Goal: Task Accomplishment & Management: Complete application form

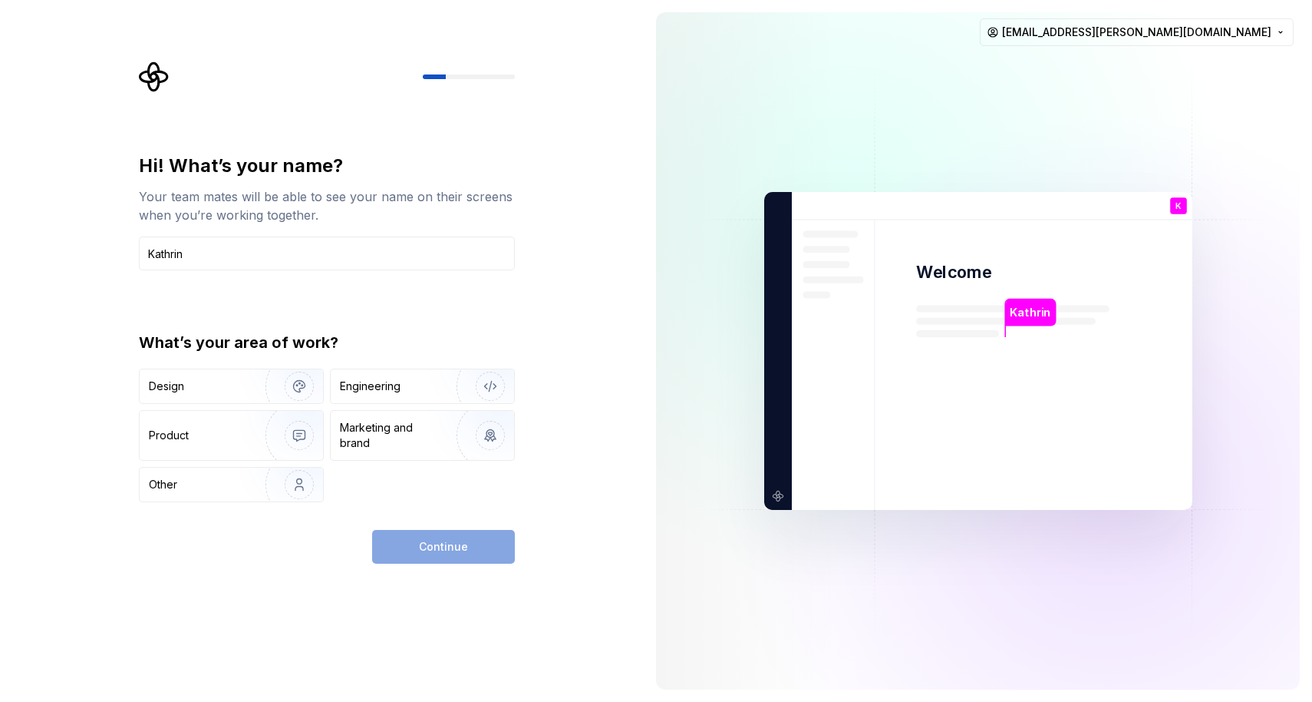
type input "Kathrin"
click at [85, 327] on div "Hi! What’s your name? Your team mates will be able to see your name on their sc…" at bounding box center [322, 351] width 644 height 702
click at [169, 388] on div "Design" at bounding box center [166, 385] width 35 height 15
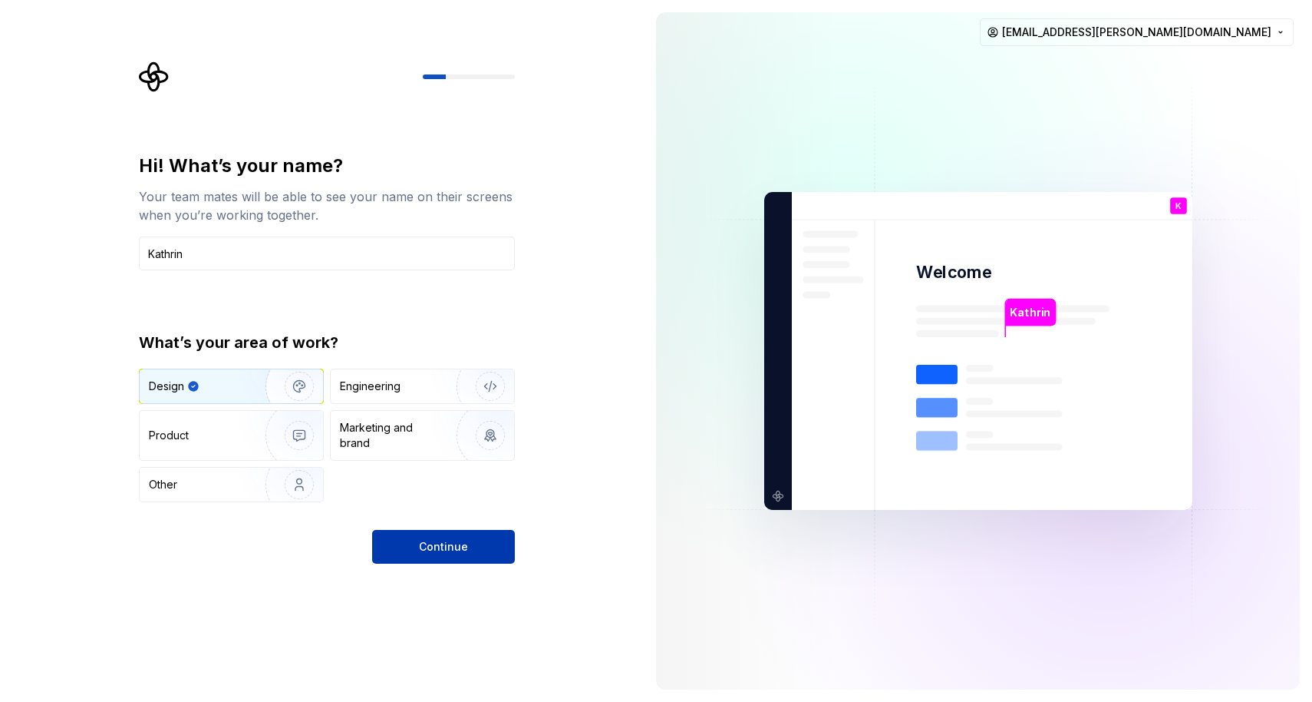
click at [420, 543] on span "Continue" at bounding box center [443, 546] width 49 height 15
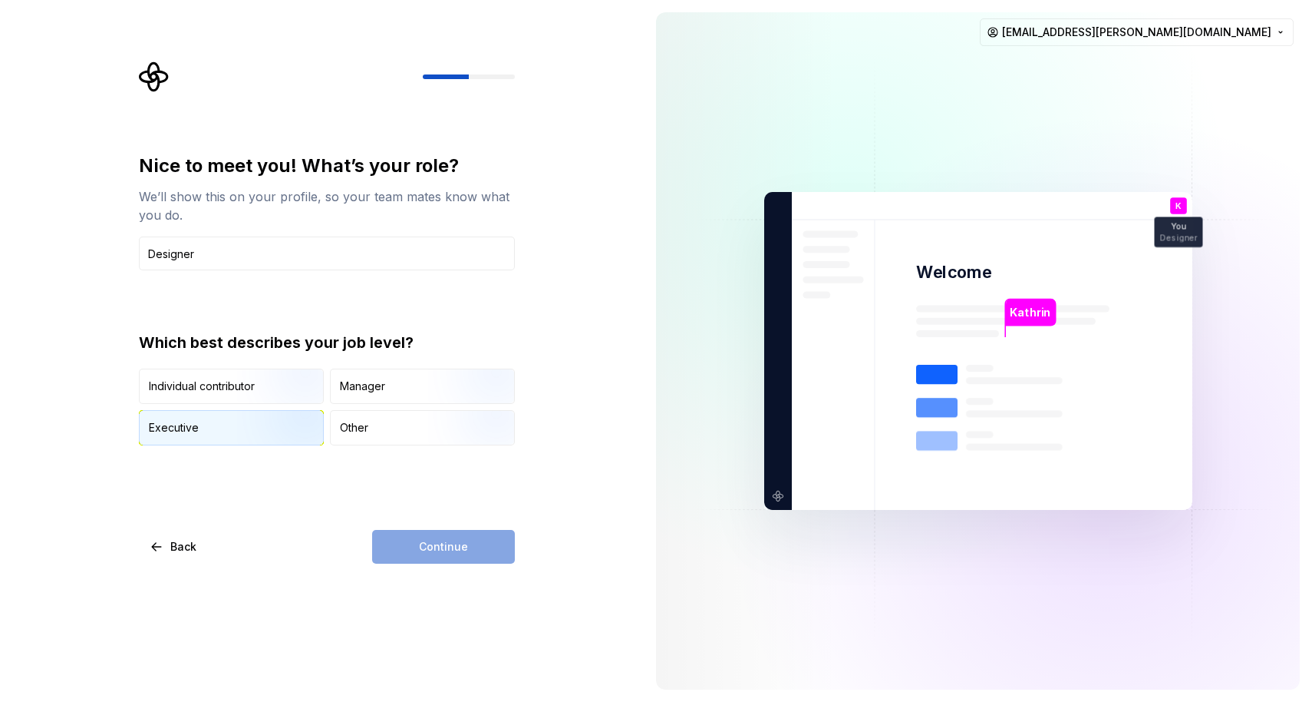
type input "Designer"
click at [263, 431] on img "button" at bounding box center [286, 446] width 98 height 103
click at [424, 549] on span "Continue" at bounding box center [443, 546] width 49 height 15
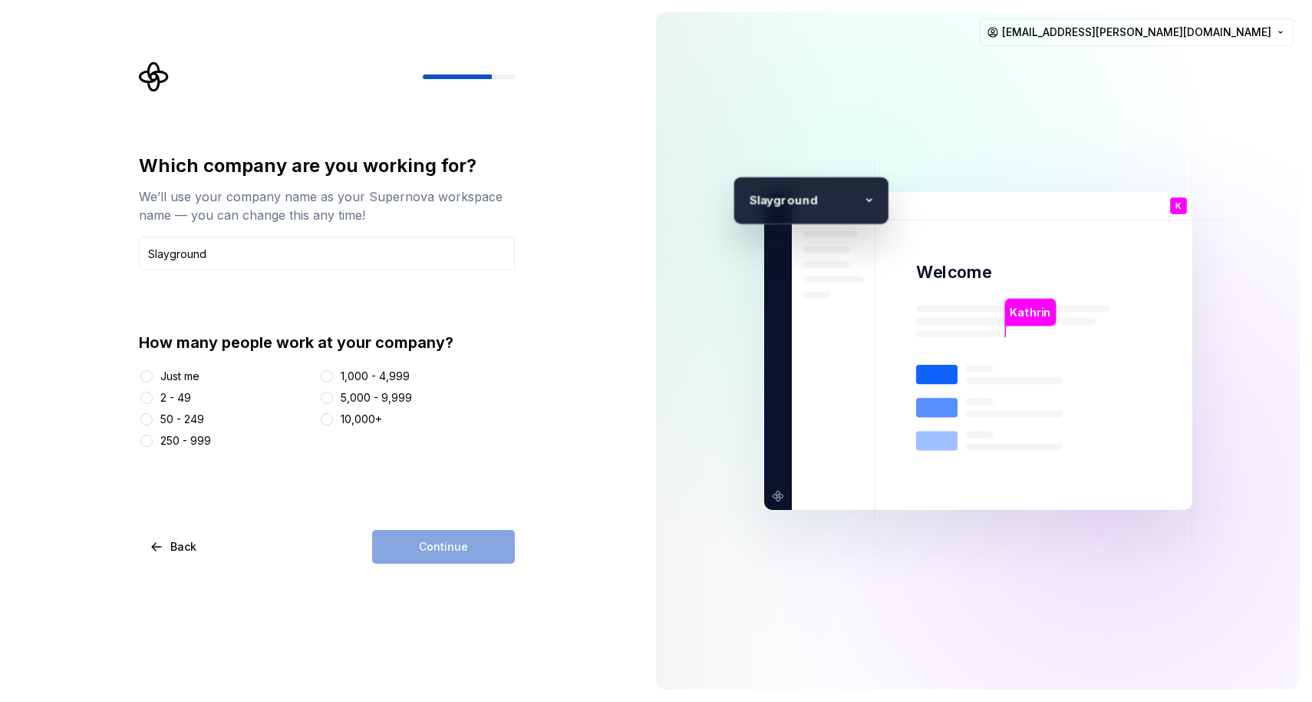
type input "Slayground"
click at [153, 378] on div at bounding box center [146, 375] width 15 height 15
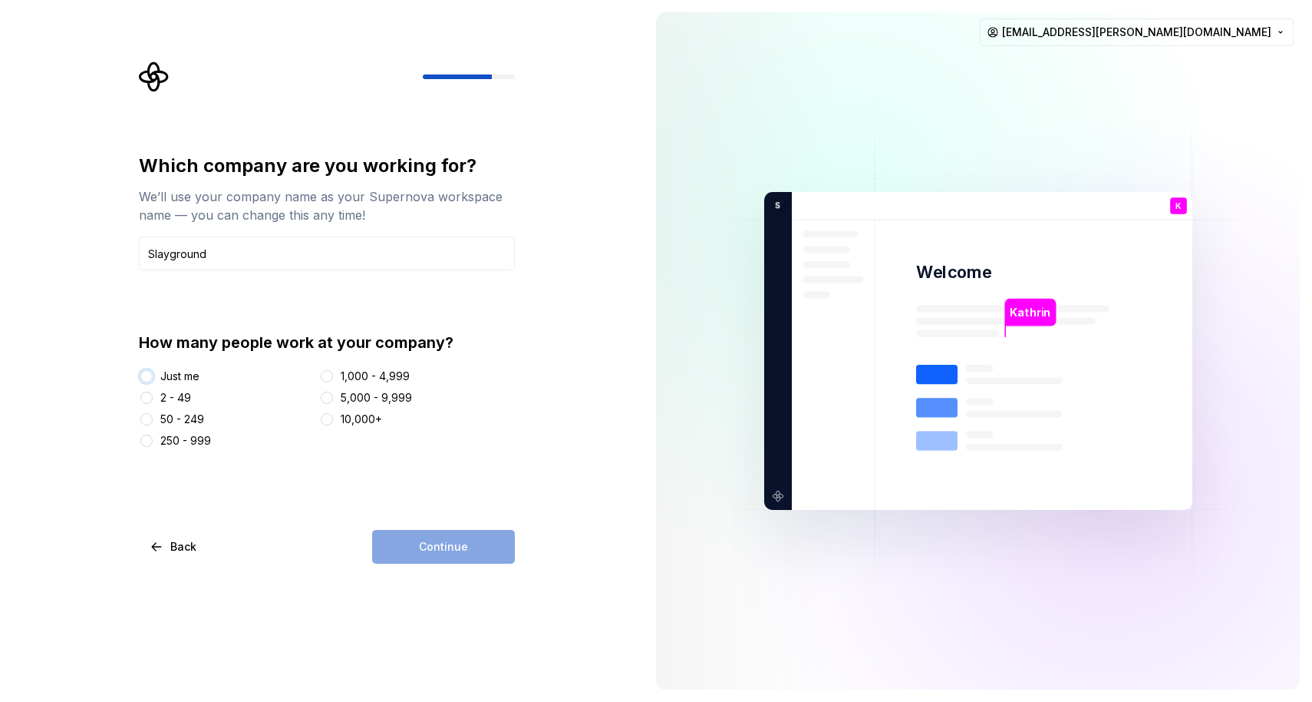
click at [147, 376] on button "Just me" at bounding box center [146, 376] width 12 height 12
click at [450, 536] on button "Continue" at bounding box center [443, 547] width 143 height 34
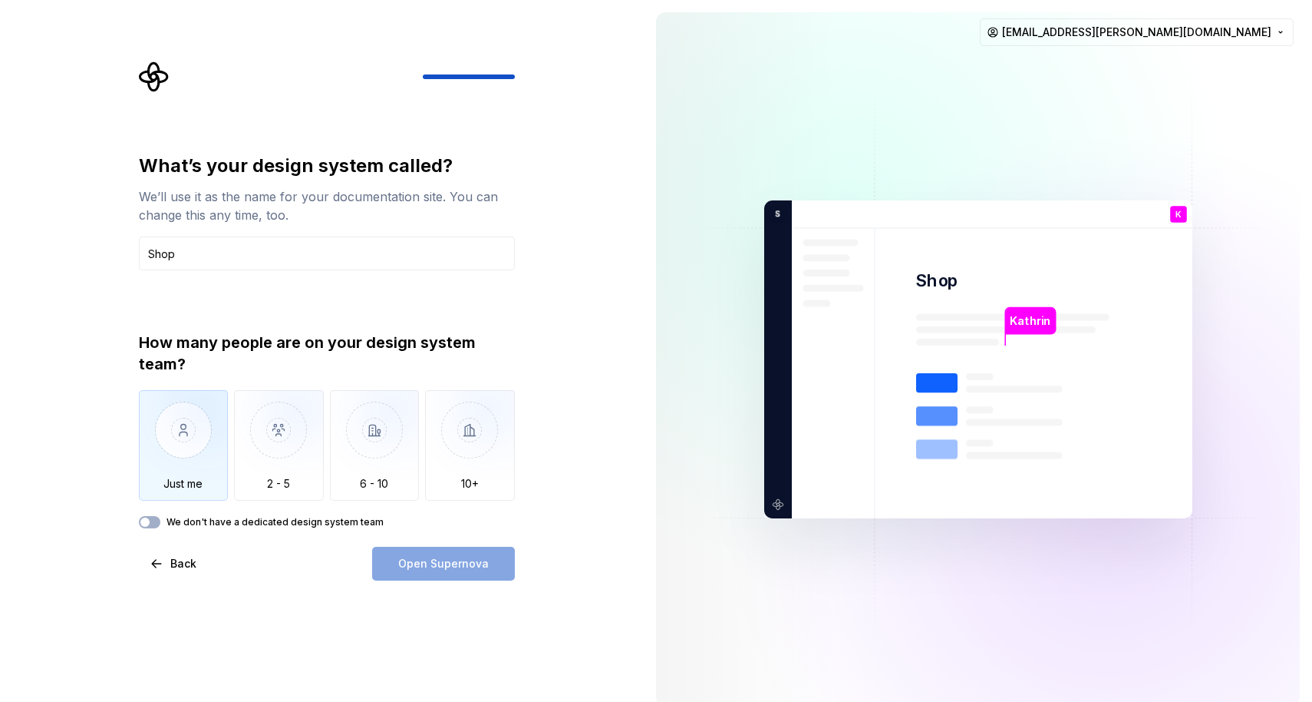
type input "Shop"
click at [190, 436] on img "button" at bounding box center [184, 441] width 90 height 103
click at [152, 520] on button "We don't have a dedicated design system team" at bounding box center [149, 522] width 21 height 12
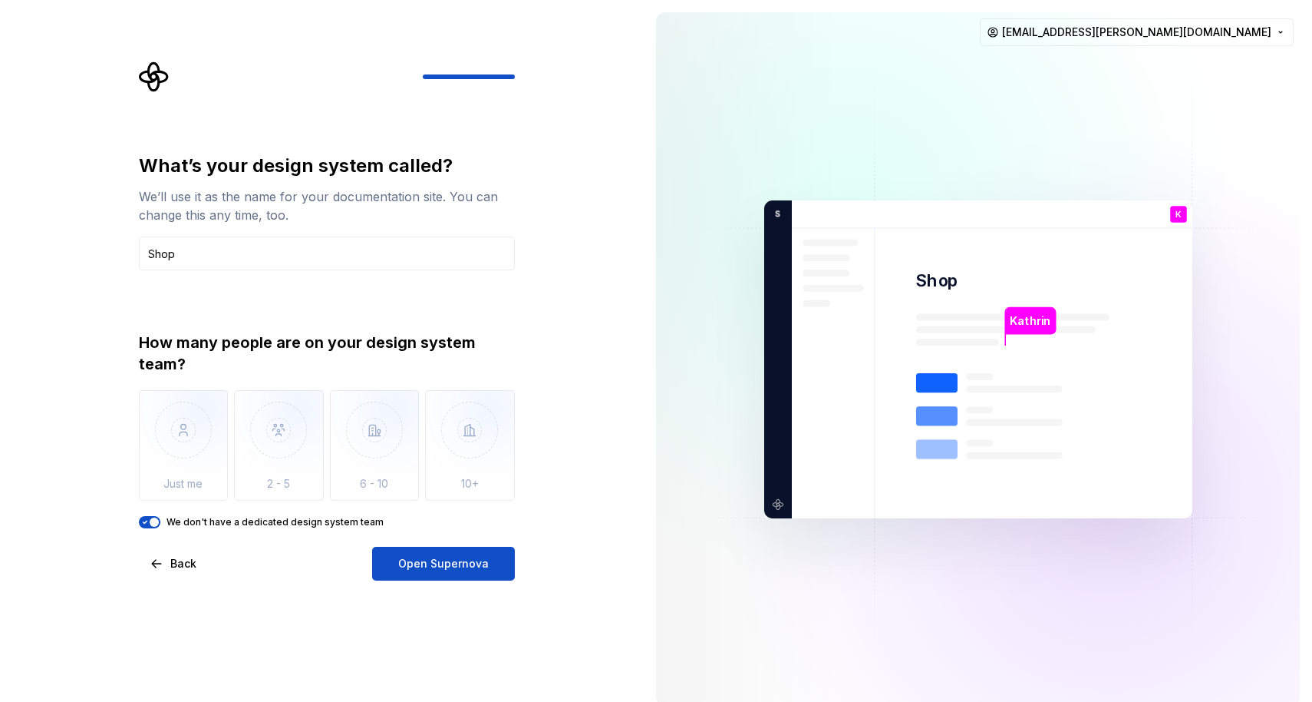
click at [152, 522] on span "button" at bounding box center [154, 521] width 9 height 9
click at [186, 447] on img "button" at bounding box center [184, 441] width 90 height 103
click at [196, 454] on img "button" at bounding box center [184, 441] width 90 height 103
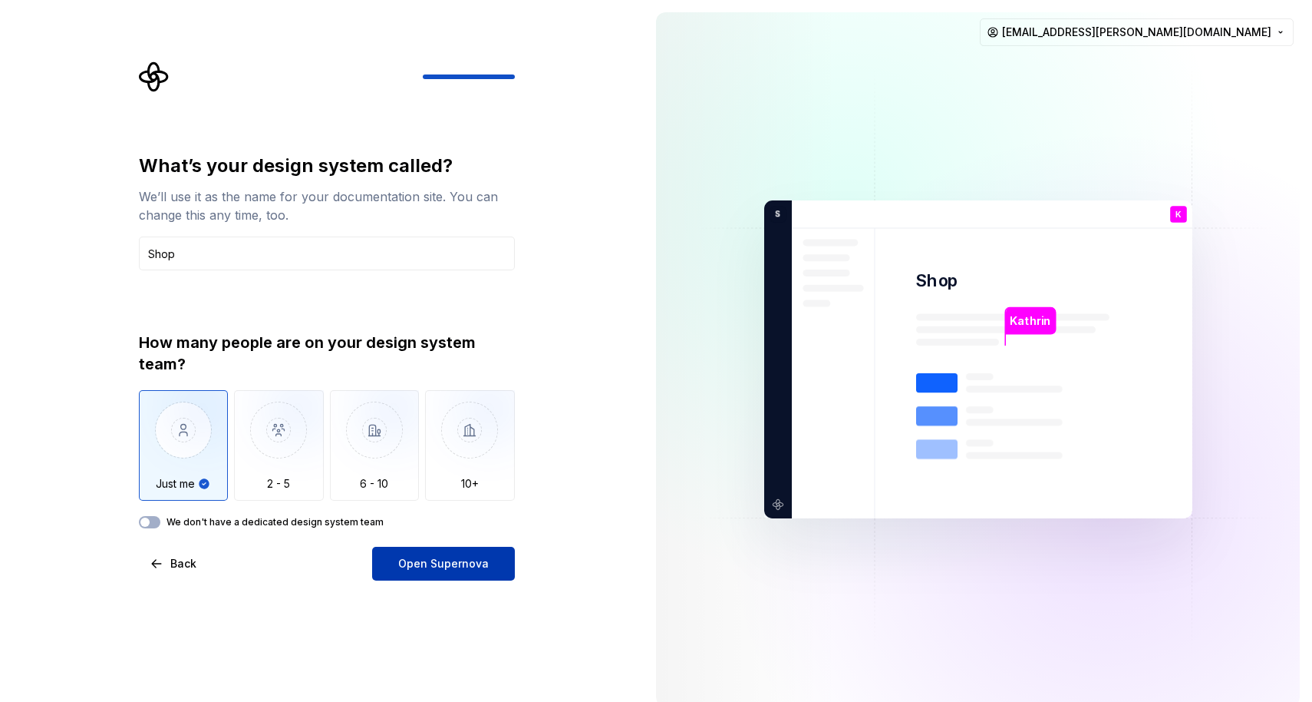
click at [422, 569] on span "Open Supernova" at bounding box center [443, 563] width 91 height 15
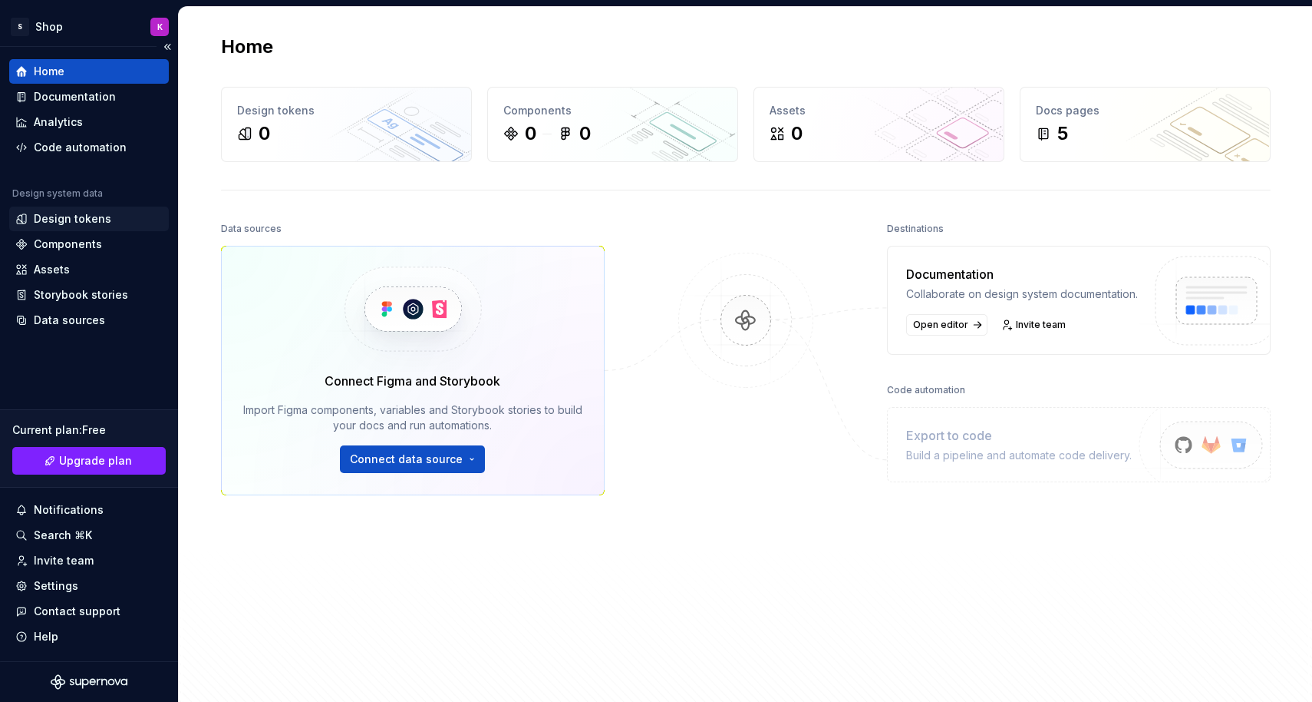
click at [94, 223] on div "Design tokens" at bounding box center [73, 218] width 78 height 15
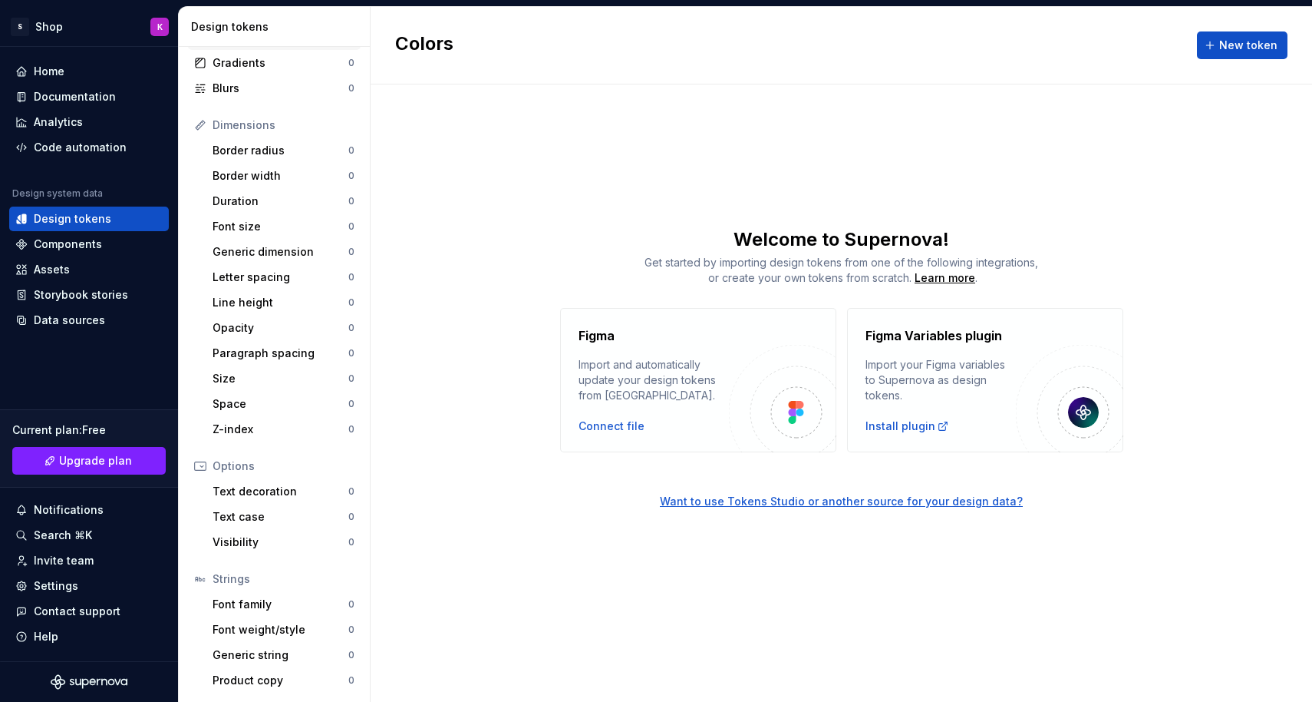
scroll to position [139, 0]
click at [94, 95] on div "Documentation" at bounding box center [75, 96] width 82 height 15
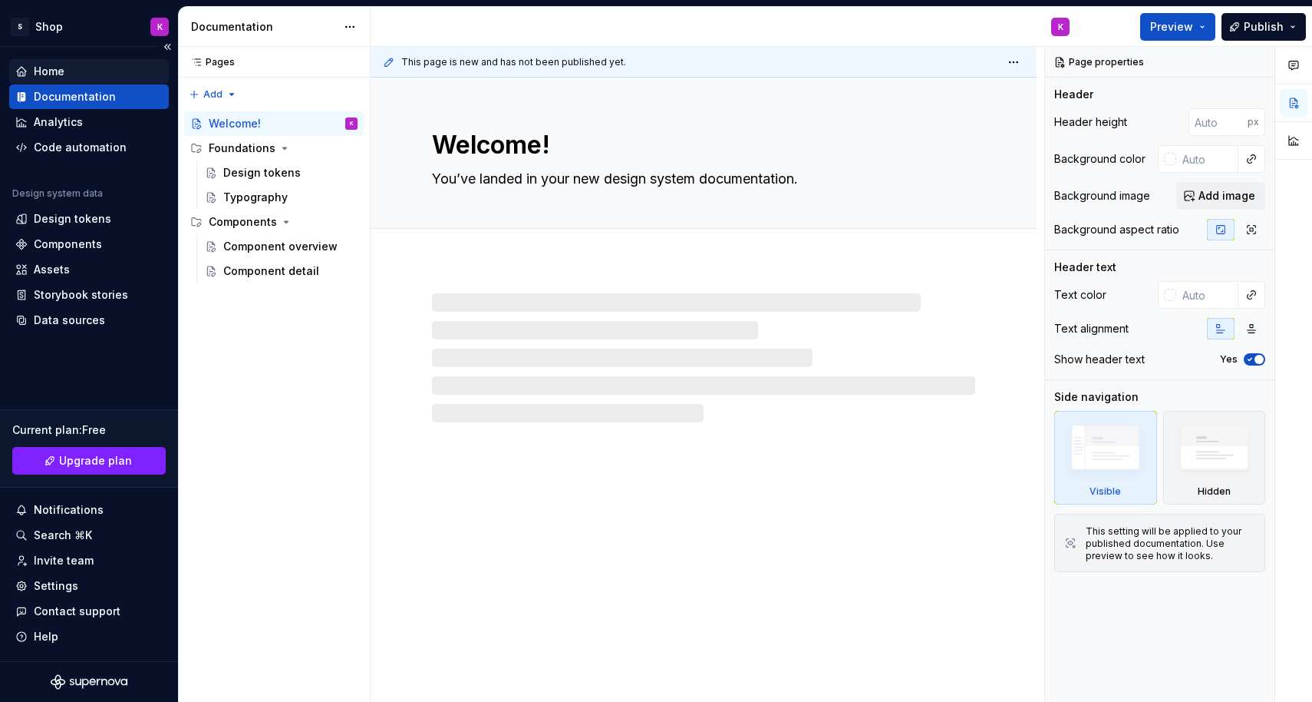
type textarea "*"
click at [62, 70] on div "Home" at bounding box center [49, 71] width 31 height 15
